Goal: Browse casually

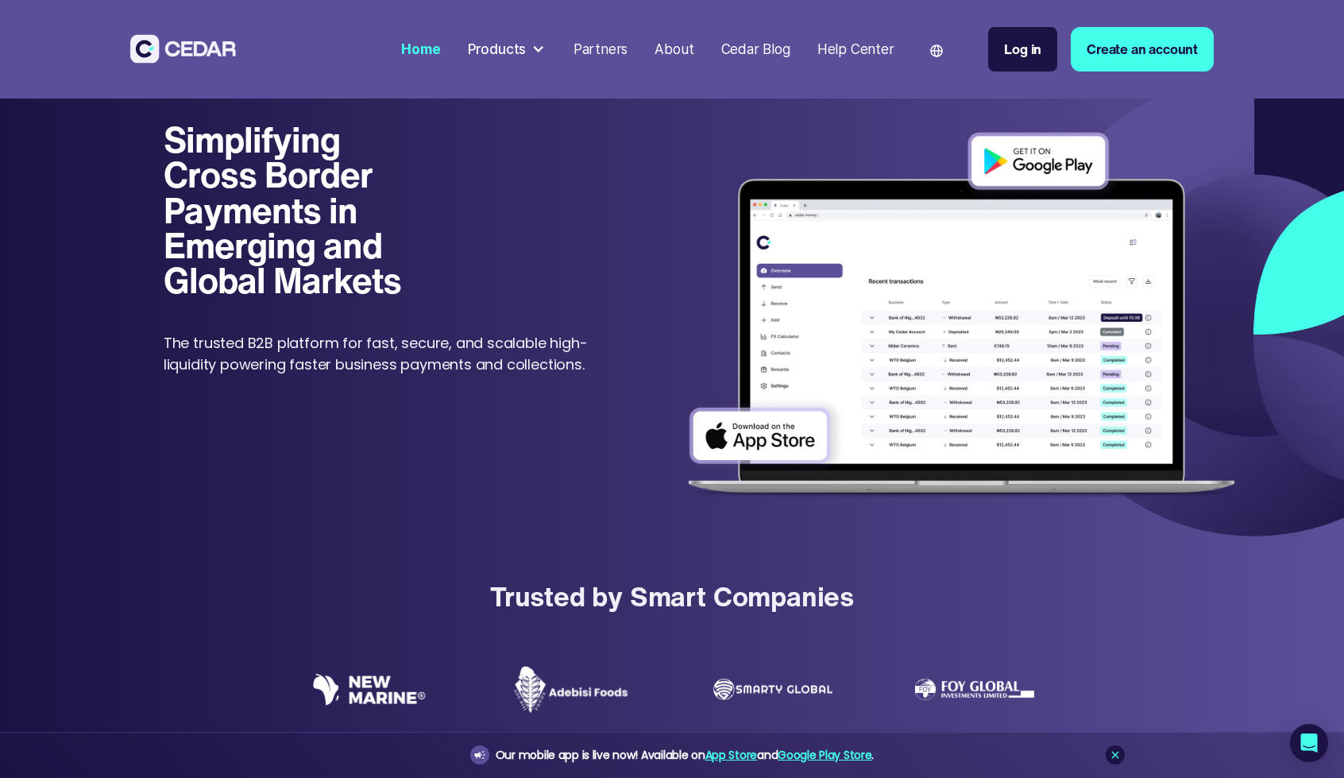
scroll to position [3095, 0]
